Goal: Task Accomplishment & Management: Manage account settings

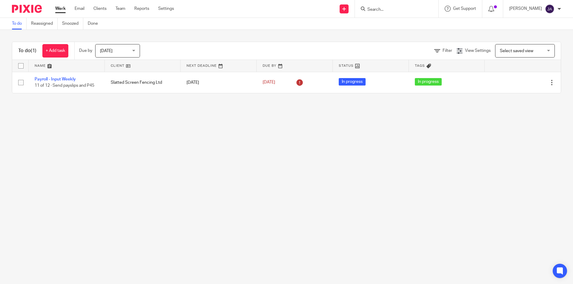
click at [134, 52] on div "[DATE] [DATE]" at bounding box center [117, 50] width 45 height 13
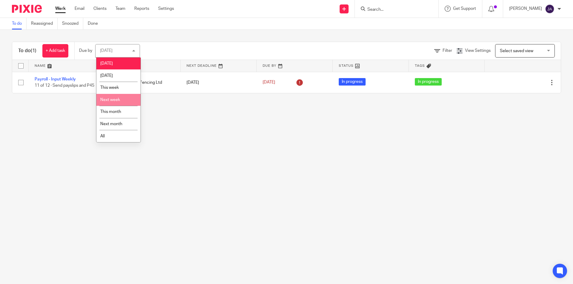
click at [107, 99] on span "Next week" at bounding box center [110, 100] width 20 height 4
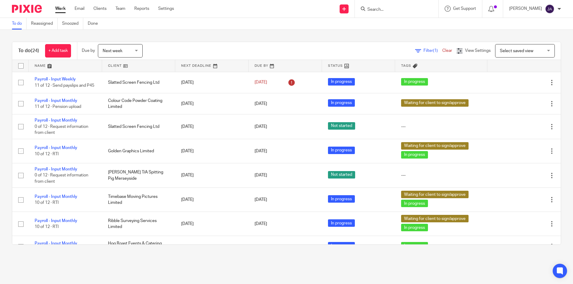
click at [116, 68] on link at bounding box center [138, 66] width 73 height 12
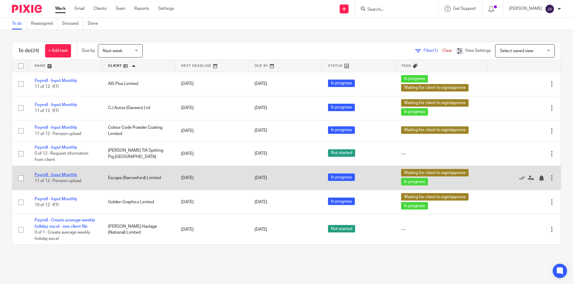
click at [67, 174] on link "Payroll - Input Monthly" at bounding box center [56, 175] width 43 height 4
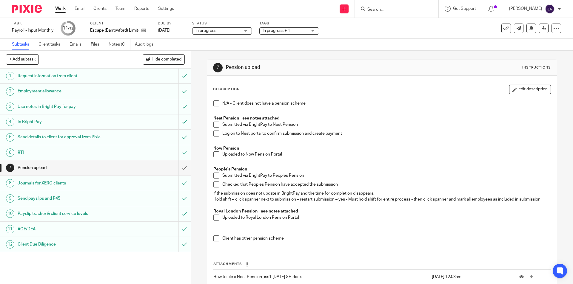
click at [274, 33] on span "In progress + 1" at bounding box center [284, 31] width 45 height 6
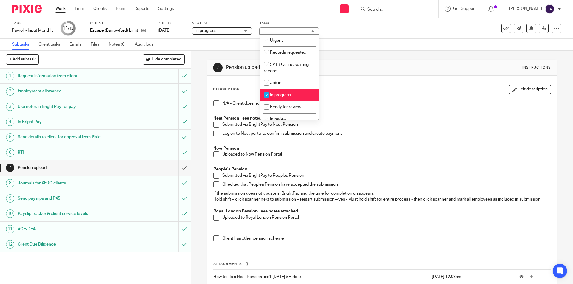
click at [276, 94] on span "In progress" at bounding box center [280, 95] width 21 height 4
checkbox input "false"
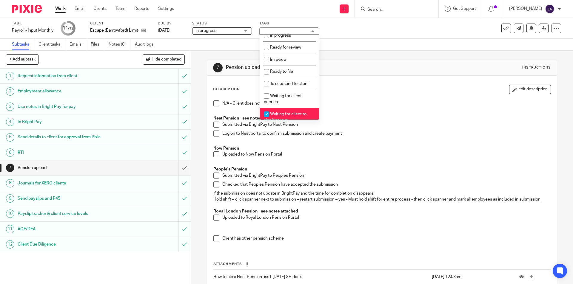
scroll to position [89, 0]
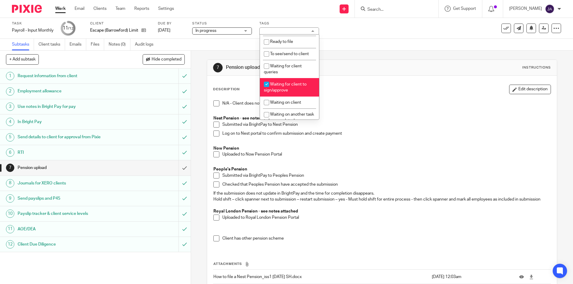
click at [272, 85] on input "checkbox" at bounding box center [266, 84] width 11 height 11
checkbox input "false"
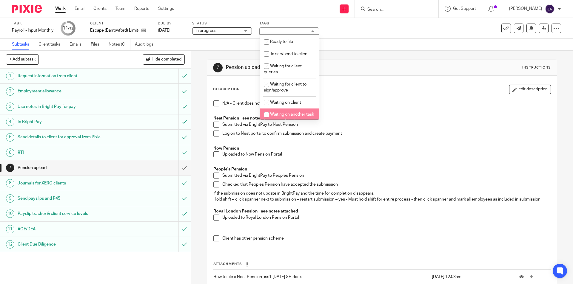
click at [215, 125] on span at bounding box center [216, 125] width 6 height 6
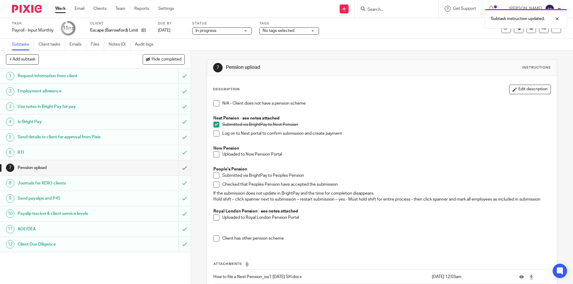
click at [213, 134] on span at bounding box center [216, 134] width 6 height 6
click at [180, 168] on input "submit" at bounding box center [95, 167] width 191 height 15
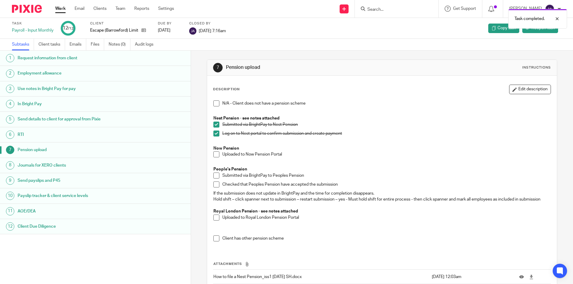
click at [57, 4] on div "Work Email Clients Team Reports Settings Work Email Clients Team Reports Settin…" at bounding box center [116, 9] width 134 height 18
click at [57, 8] on link "Work" at bounding box center [60, 9] width 10 height 6
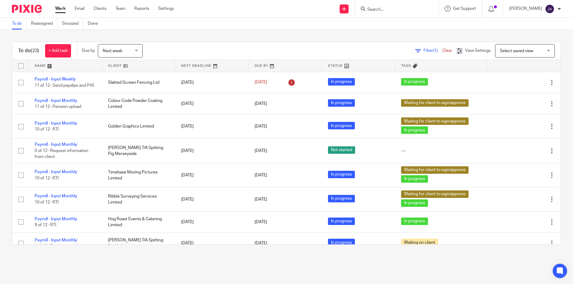
click at [122, 51] on span "Next week" at bounding box center [113, 51] width 20 height 4
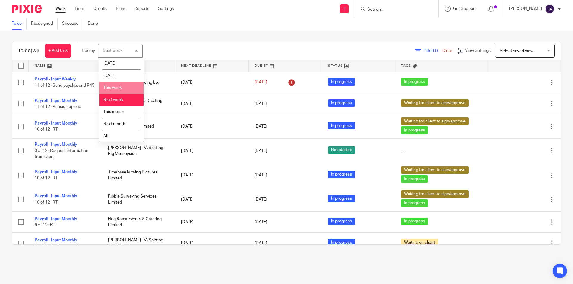
click at [109, 90] on li "This week" at bounding box center [121, 88] width 44 height 12
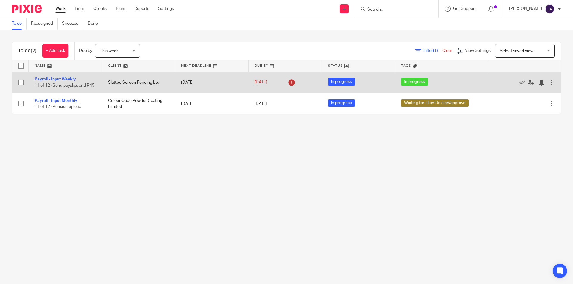
click at [58, 78] on link "Payroll - Input Weekly" at bounding box center [55, 79] width 41 height 4
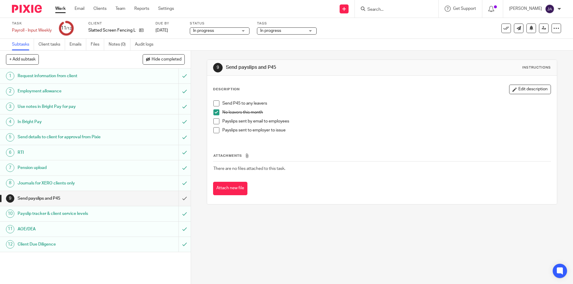
click at [282, 34] on div "In progress" at bounding box center [287, 30] width 60 height 7
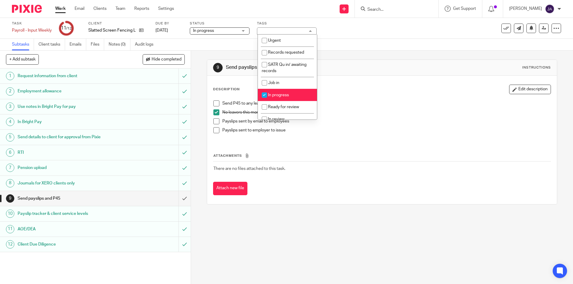
click at [279, 92] on li "In progress" at bounding box center [287, 95] width 59 height 12
checkbox input "false"
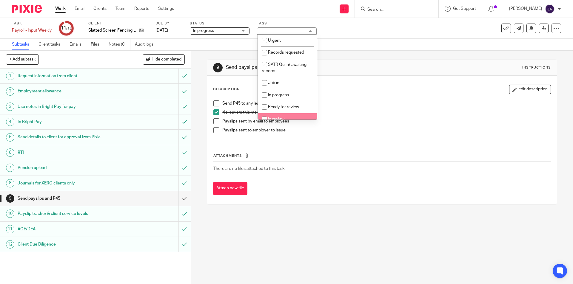
click at [279, 186] on div "Attach new file" at bounding box center [381, 188] width 337 height 13
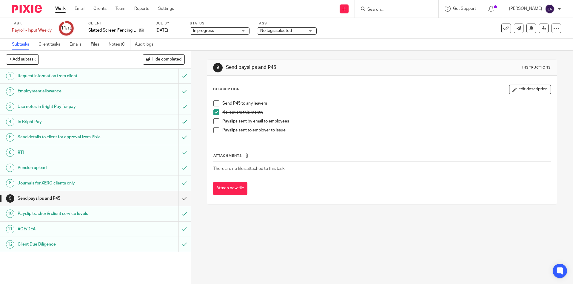
click at [215, 122] on span at bounding box center [216, 121] width 6 height 6
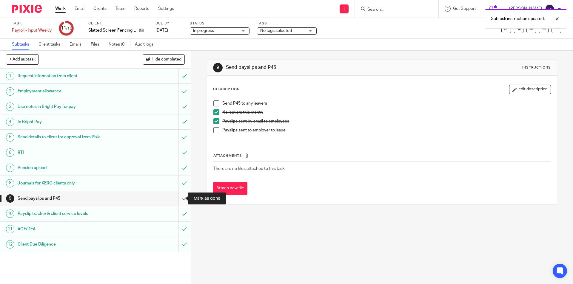
click at [178, 198] on input "submit" at bounding box center [95, 198] width 191 height 15
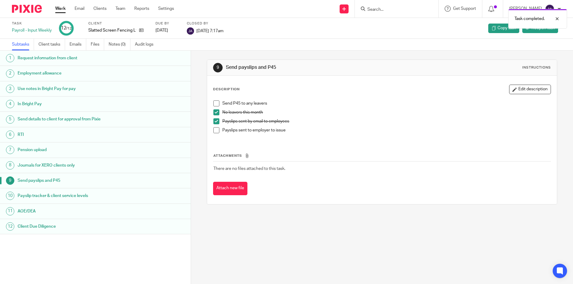
click at [63, 8] on link "Work" at bounding box center [60, 9] width 10 height 6
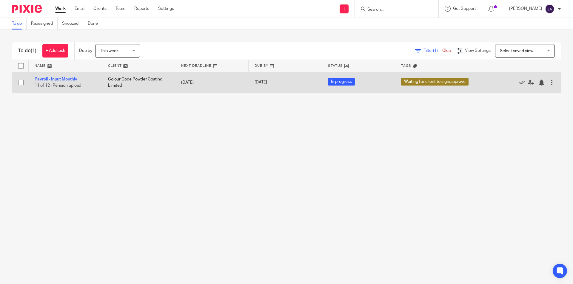
click at [56, 80] on link "Payroll - Input Monthly" at bounding box center [56, 79] width 43 height 4
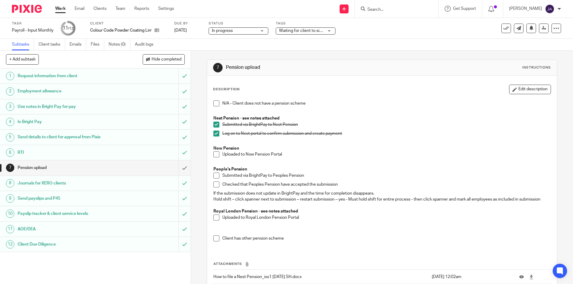
click at [300, 29] on span "Waiting for client to sign/approve" at bounding box center [309, 31] width 61 height 4
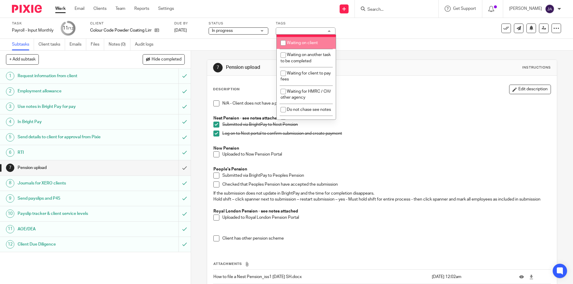
scroll to position [60, 0]
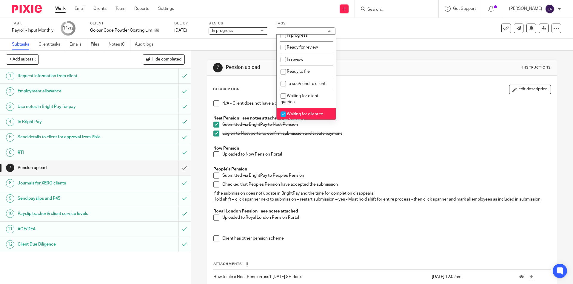
click at [291, 110] on li "Waiting for client to sign/approve" at bounding box center [305, 117] width 59 height 18
checkbox input "false"
click at [180, 169] on input "submit" at bounding box center [95, 167] width 191 height 15
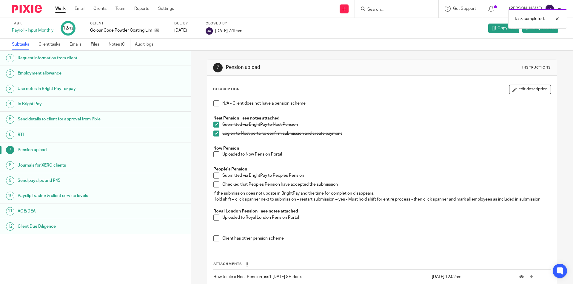
click at [61, 8] on link "Work" at bounding box center [60, 9] width 10 height 6
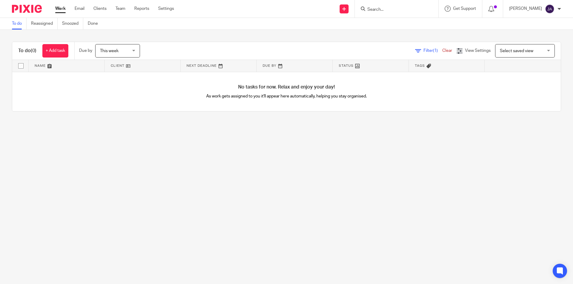
click at [133, 52] on div "This week This week" at bounding box center [117, 50] width 45 height 13
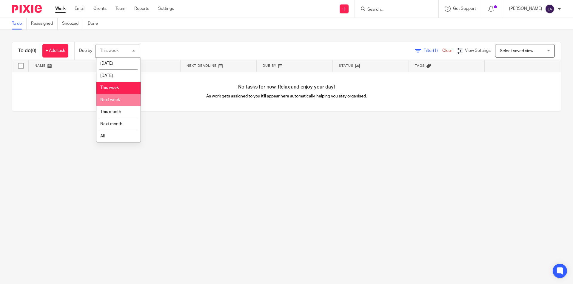
click at [108, 98] on span "Next week" at bounding box center [110, 100] width 20 height 4
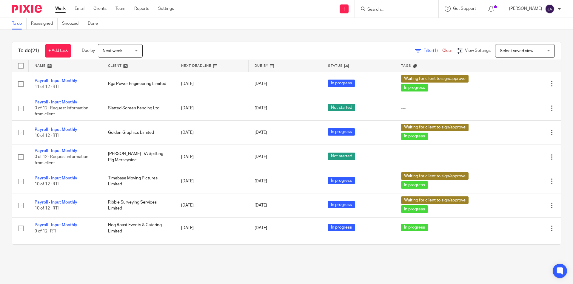
click at [114, 66] on link at bounding box center [138, 66] width 73 height 12
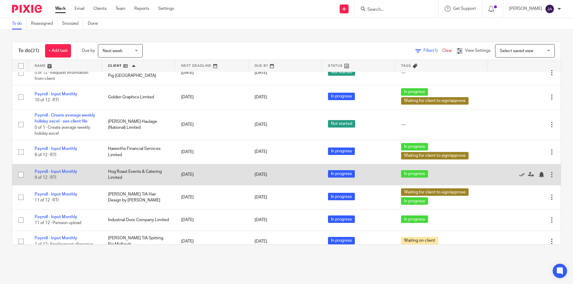
scroll to position [119, 0]
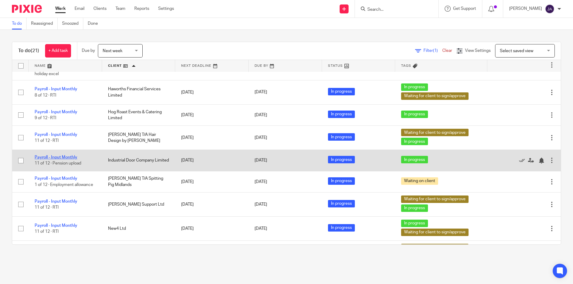
click at [59, 160] on link "Payroll - Input Monthly" at bounding box center [56, 157] width 43 height 4
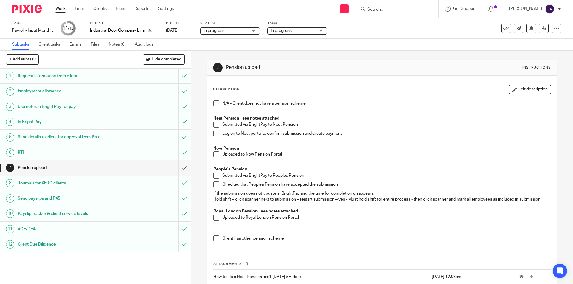
click at [284, 29] on span "In progress" at bounding box center [281, 31] width 21 height 4
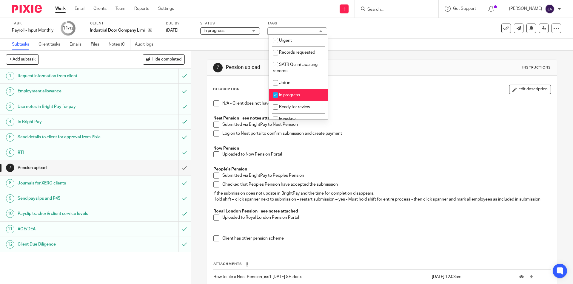
click at [287, 96] on span "In progress" at bounding box center [289, 95] width 21 height 4
checkbox input "false"
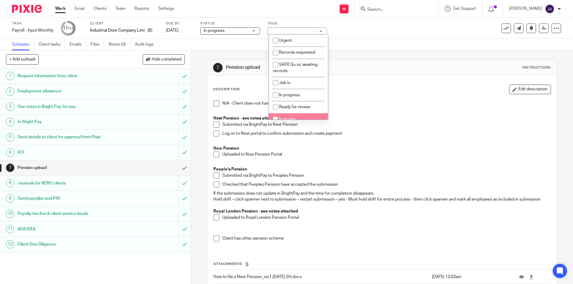
click at [215, 126] on span at bounding box center [216, 125] width 6 height 6
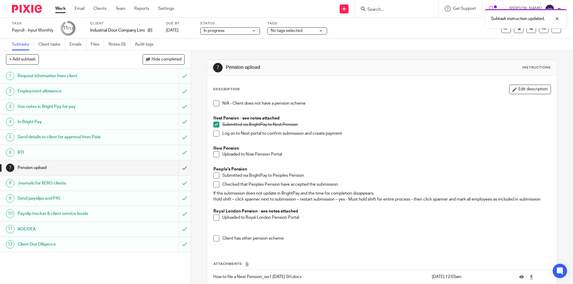
click at [215, 132] on span at bounding box center [216, 134] width 6 height 6
click at [178, 166] on input "submit" at bounding box center [95, 167] width 191 height 15
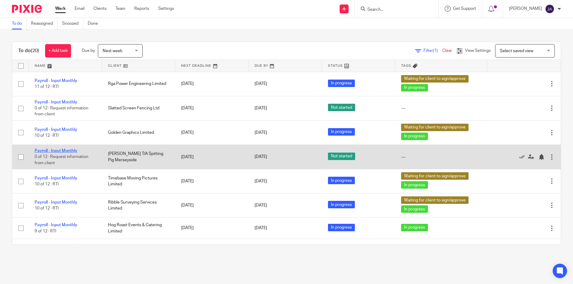
click at [55, 151] on link "Payroll - Input Monthly" at bounding box center [56, 151] width 43 height 4
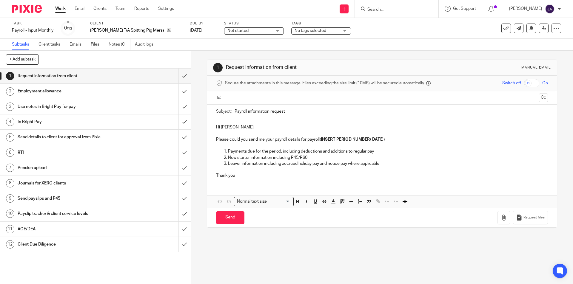
click at [238, 32] on span "Not started" at bounding box center [237, 31] width 21 height 4
click at [241, 51] on span "In progress" at bounding box center [237, 52] width 21 height 4
click at [334, 32] on span "No tags selected" at bounding box center [316, 31] width 45 height 6
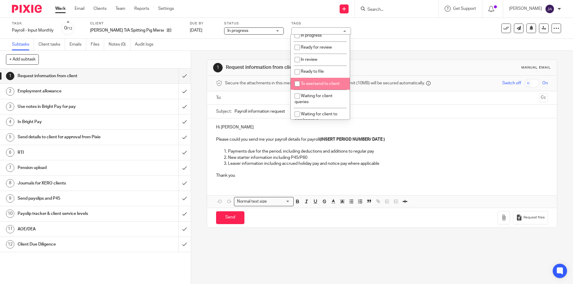
scroll to position [89, 0]
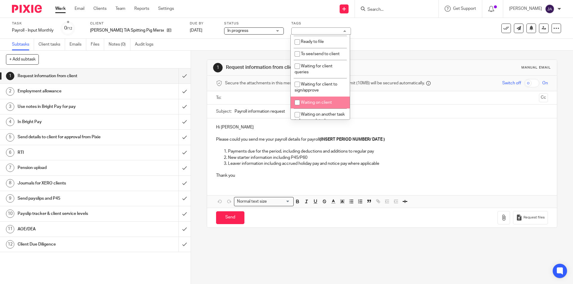
click at [330, 101] on span "Waiting on client" at bounding box center [316, 103] width 31 height 4
checkbox input "true"
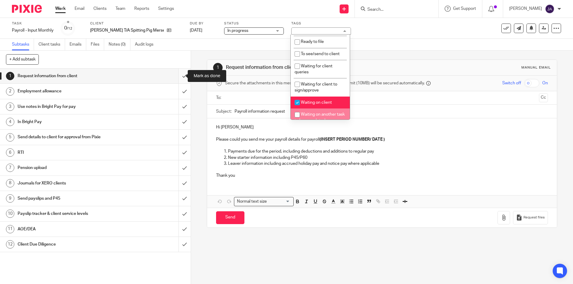
click at [180, 77] on input "submit" at bounding box center [95, 76] width 191 height 15
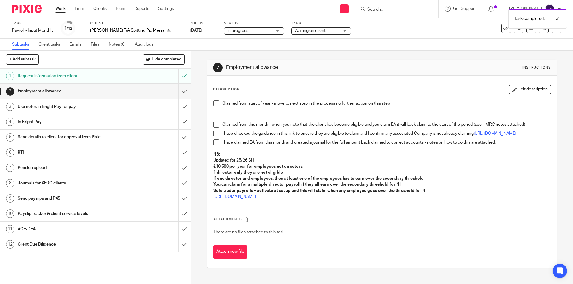
click at [180, 77] on input "submit" at bounding box center [95, 76] width 191 height 15
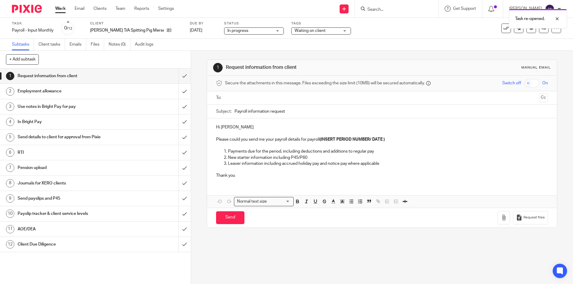
click at [247, 99] on input "text" at bounding box center [381, 98] width 309 height 7
click at [234, 111] on input "Payroll information request" at bounding box center [390, 112] width 313 height 13
paste input "Month 5 SP Merseyside"
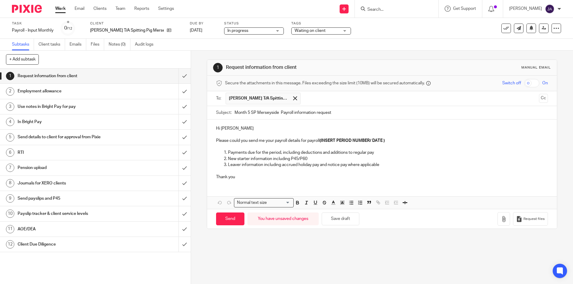
click at [248, 114] on input "Month 5 SP Merseyside Payroll information request" at bounding box center [390, 112] width 313 height 13
type input "Month 6 SP Merseyside Payroll information request"
drag, startPoint x: 397, startPoint y: 137, endPoint x: 360, endPoint y: 138, distance: 36.4
click at [360, 138] on div "Hi [PERSON_NAME] Please could you send me your payroll details for payroll (INS…" at bounding box center [381, 152] width 349 height 65
click at [365, 141] on strong "(INSERT PERIOD NUMBER/ DATE )" at bounding box center [351, 141] width 65 height 4
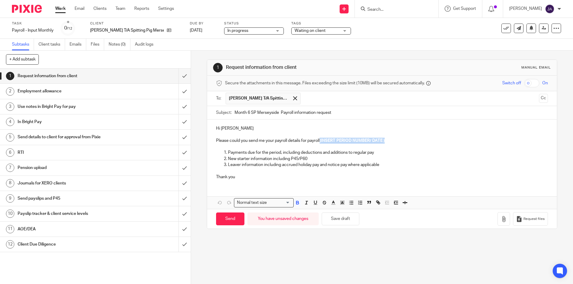
drag, startPoint x: 387, startPoint y: 140, endPoint x: 319, endPoint y: 141, distance: 68.0
click at [319, 141] on p "Please could you send me your payroll details for payroll (INSERT PERIOD NUMBER…" at bounding box center [381, 141] width 331 height 6
click at [269, 170] on p at bounding box center [381, 171] width 331 height 6
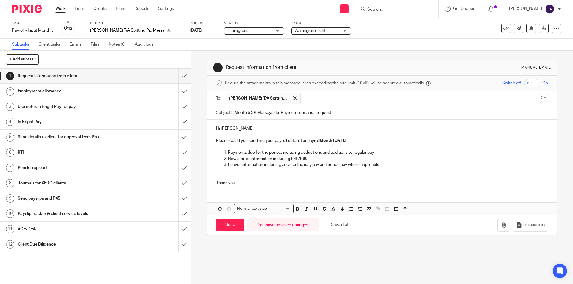
click at [264, 184] on p "Thank you" at bounding box center [381, 183] width 331 height 6
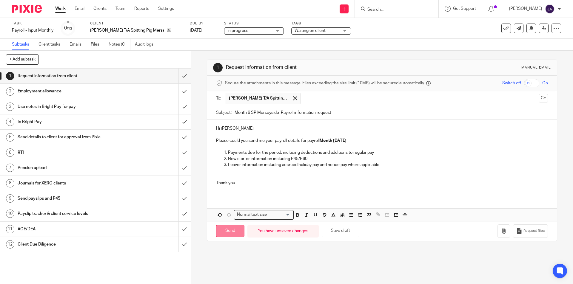
click at [223, 233] on input "Send" at bounding box center [230, 231] width 28 height 13
type input "Sent"
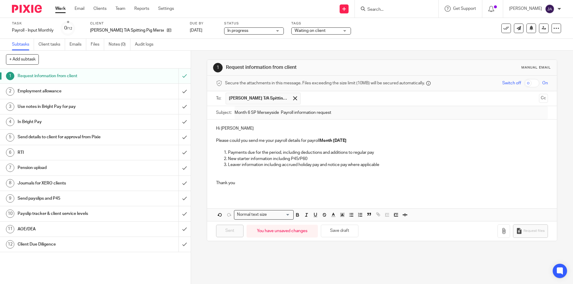
click at [58, 7] on link "Work" at bounding box center [60, 9] width 10 height 6
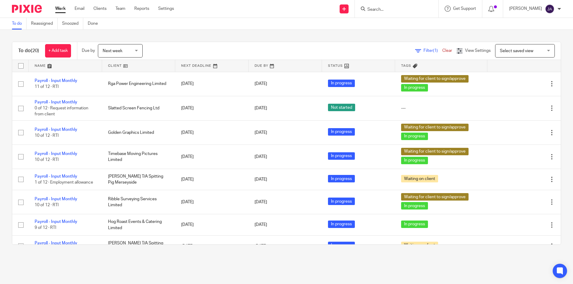
scroll to position [209, 0]
